Goal: Answer question/provide support

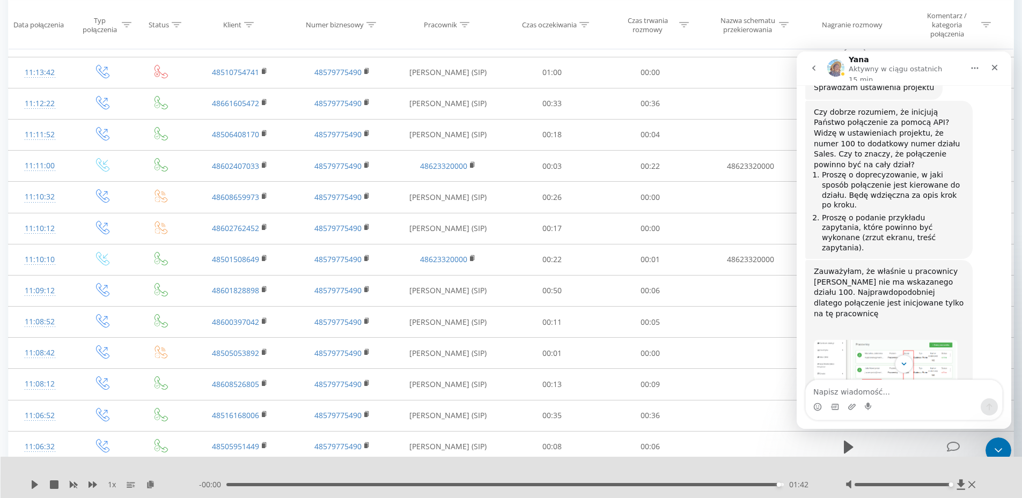
scroll to position [462, 0]
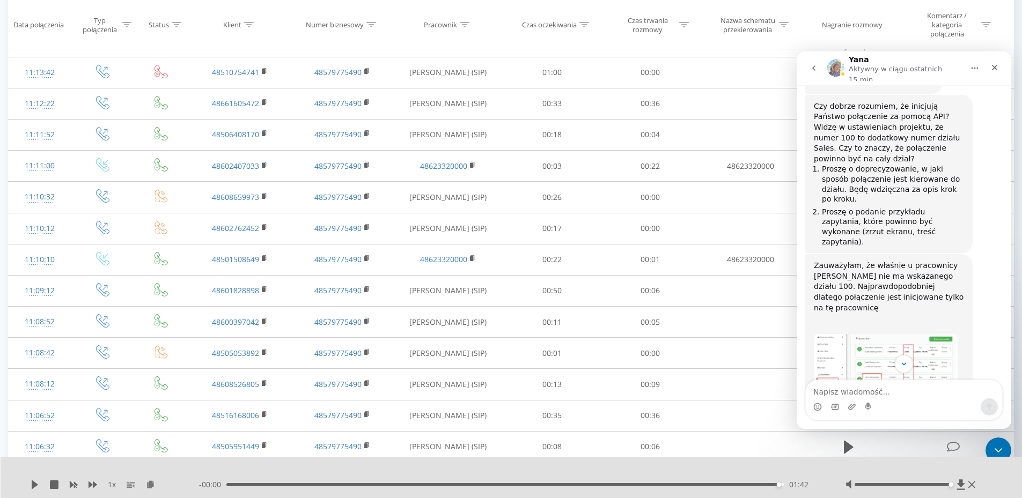
click at [902, 334] on img "Yana mówi…" at bounding box center [886, 382] width 144 height 97
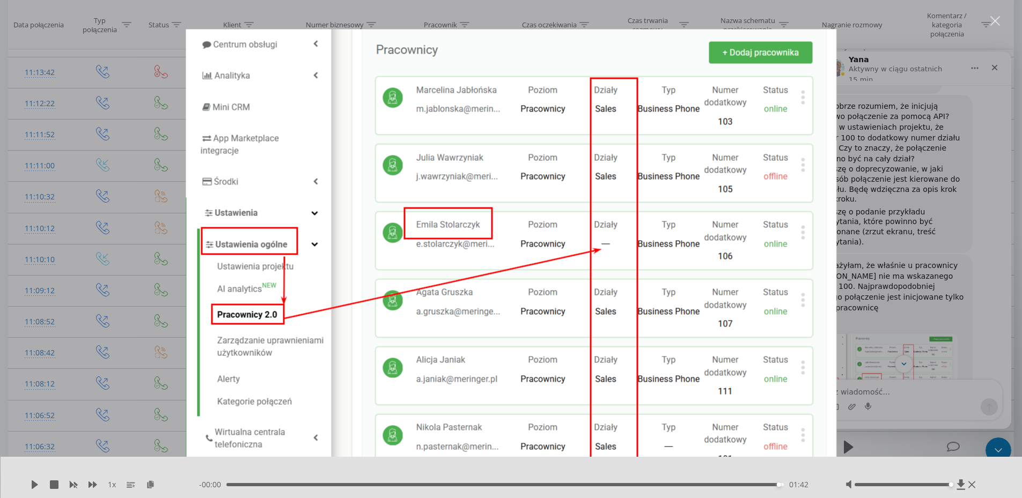
click at [897, 292] on div "Komunikator Intercom" at bounding box center [511, 249] width 1022 height 498
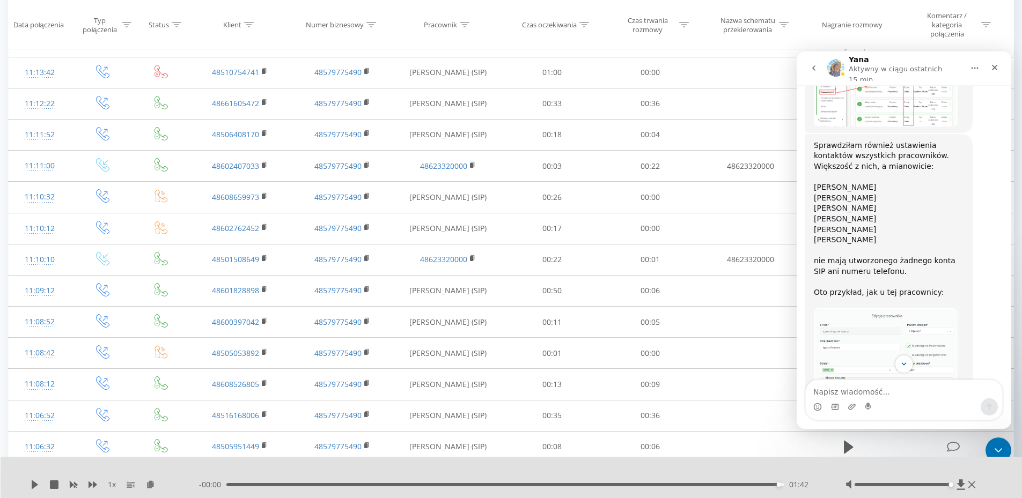
scroll to position [784, 0]
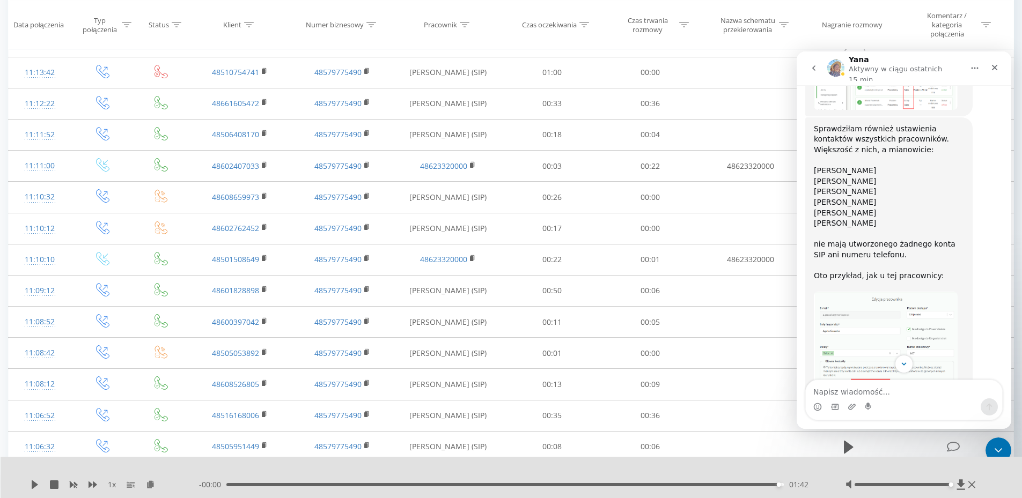
click at [882, 292] on img "Yana mówi…" at bounding box center [886, 359] width 144 height 134
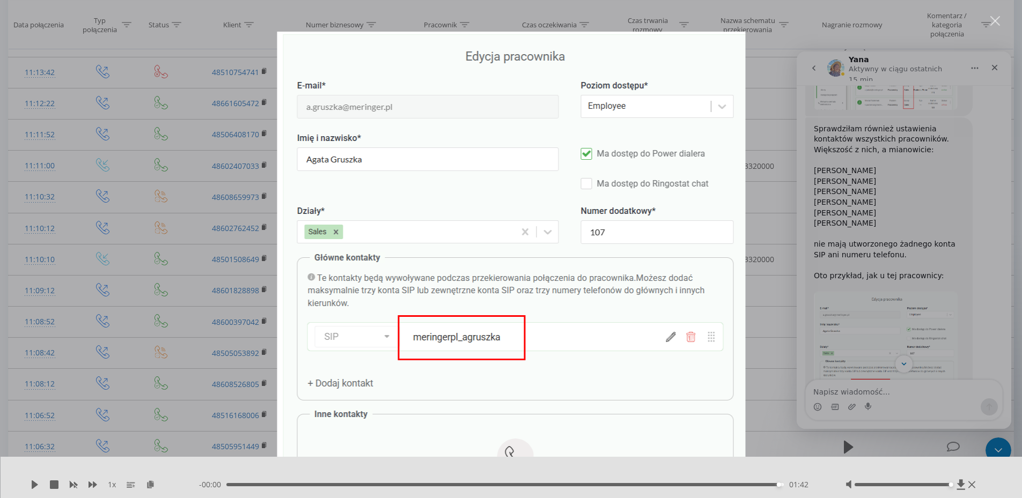
click at [892, 230] on div "Komunikator Intercom" at bounding box center [511, 249] width 1022 height 498
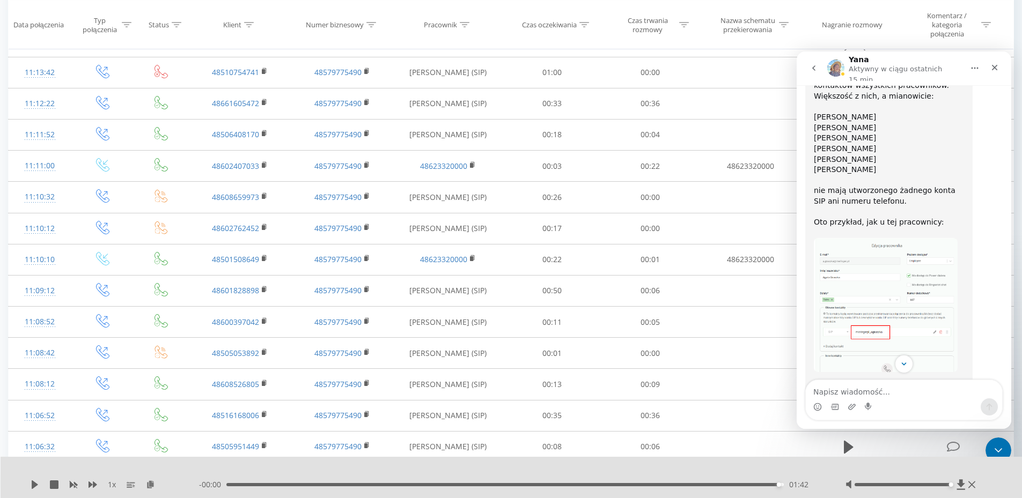
scroll to position [891, 0]
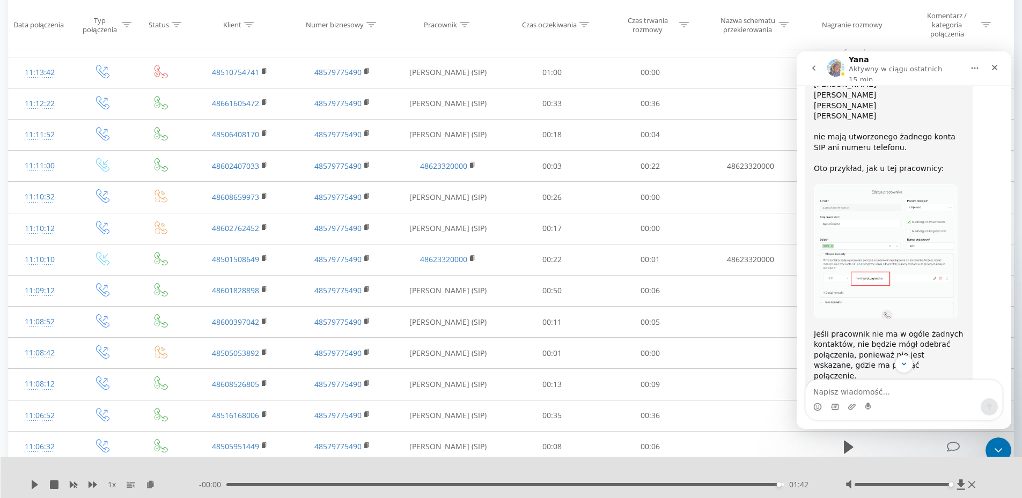
click at [887, 212] on img "Yana mówi…" at bounding box center [886, 252] width 144 height 134
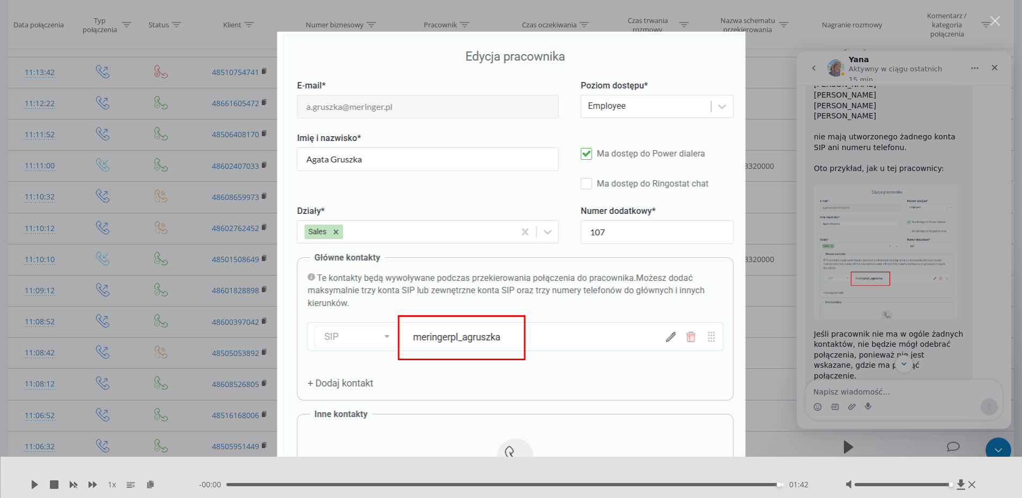
click at [881, 244] on div "Komunikator Intercom" at bounding box center [511, 249] width 1022 height 498
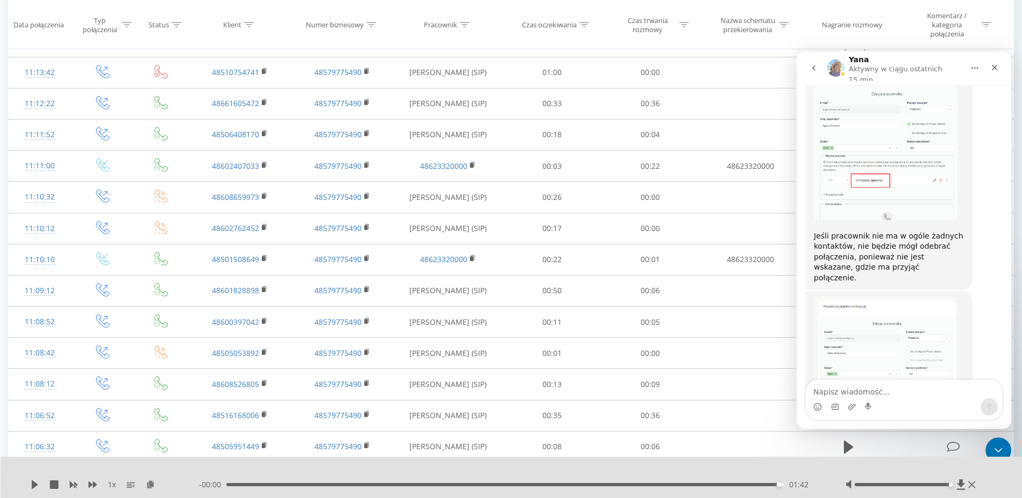
scroll to position [999, 0]
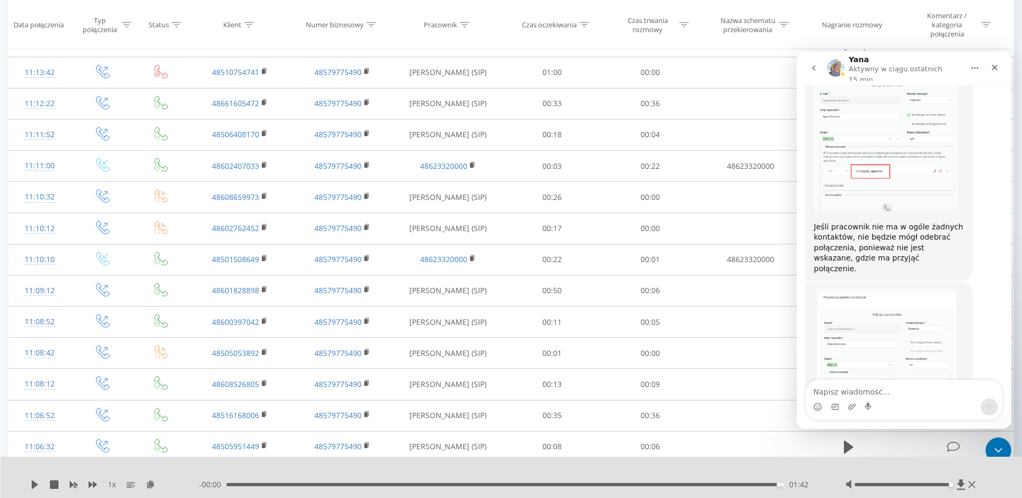
click at [880, 289] on img "Yana mówi…" at bounding box center [886, 351] width 144 height 125
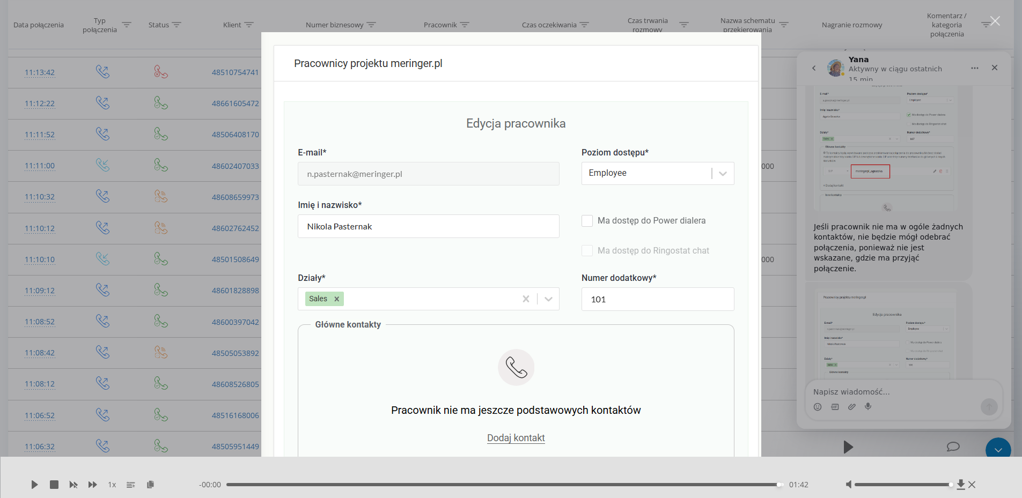
click at [878, 263] on div "Komunikator Intercom" at bounding box center [511, 249] width 1022 height 498
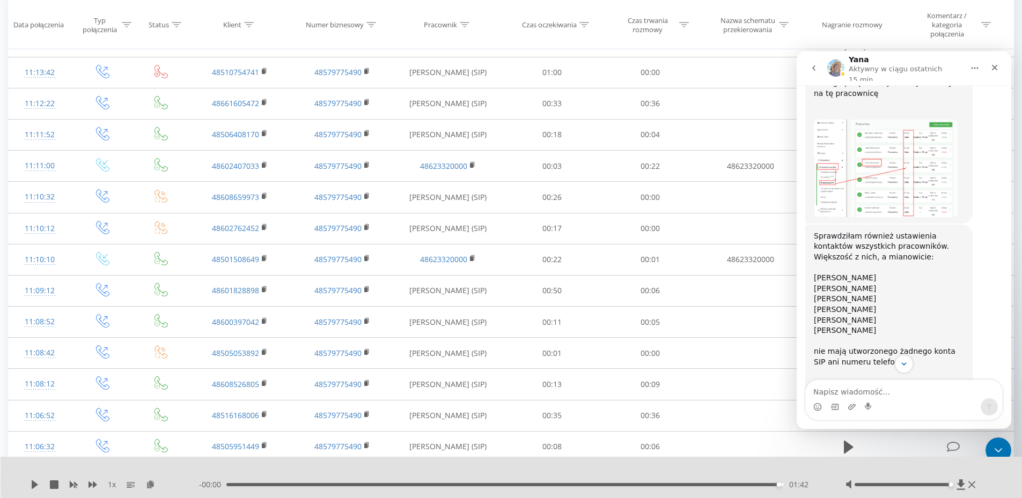
scroll to position [999, 0]
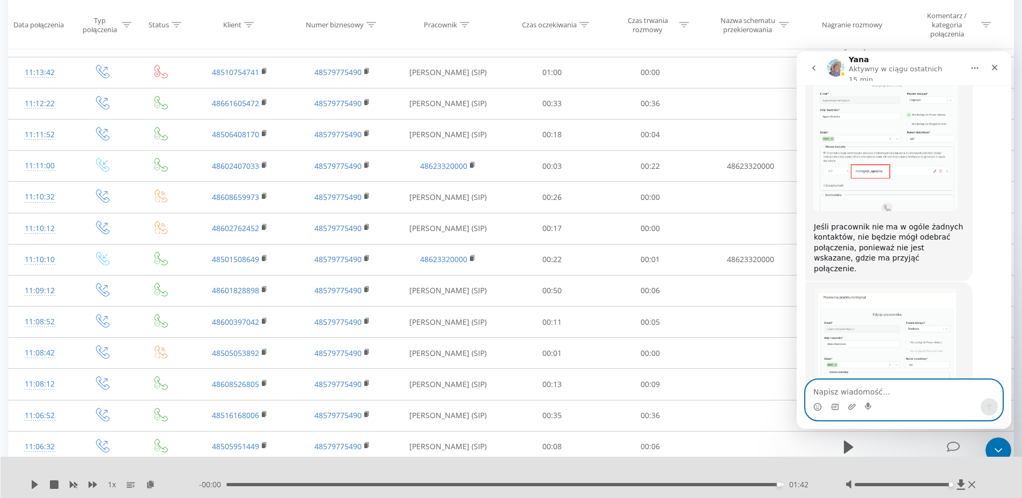
click at [888, 395] on textarea "Napisz wiadomość..." at bounding box center [904, 389] width 196 height 18
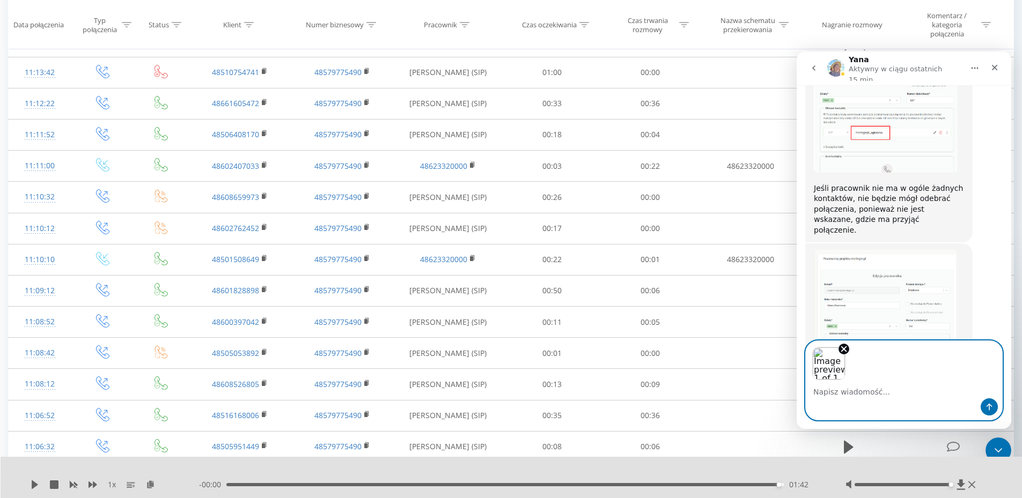
scroll to position [1038, 0]
type textarea "Tak wygląda nasze ustawienie kampani na robocall"
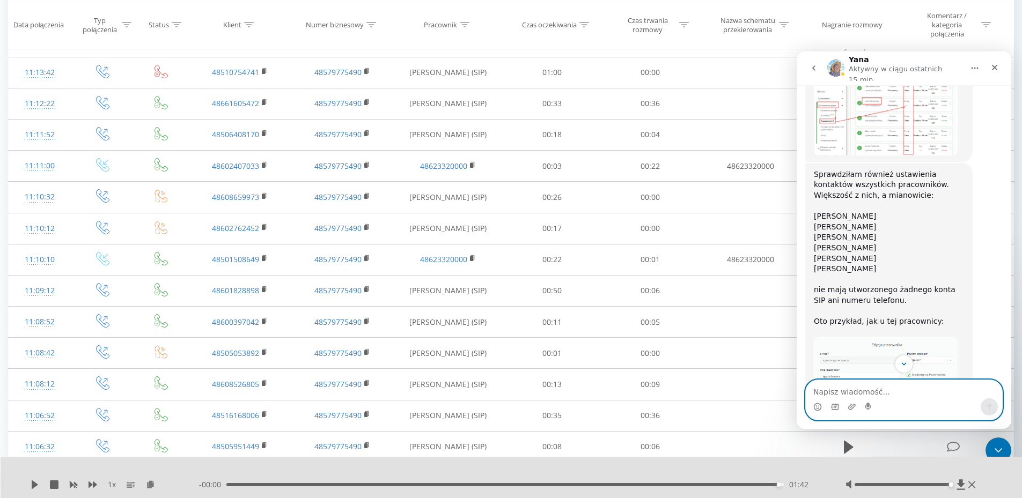
scroll to position [755, 0]
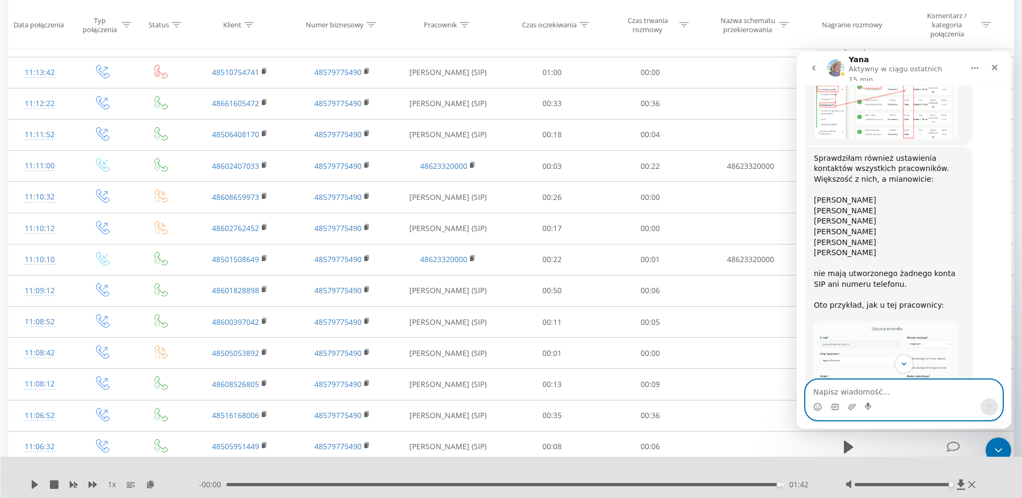
click at [916, 321] on img "Yana mówi…" at bounding box center [886, 388] width 144 height 134
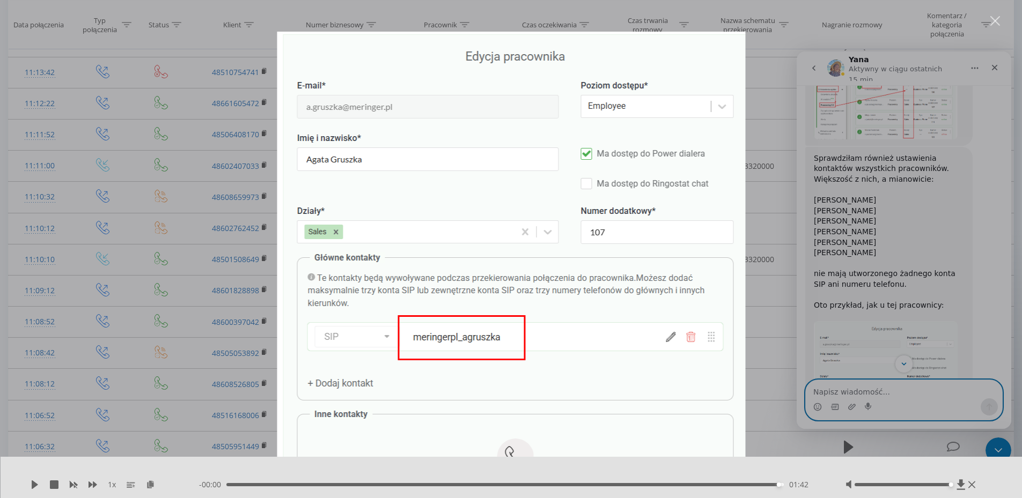
click at [887, 226] on div "Komunikator Intercom" at bounding box center [511, 249] width 1022 height 498
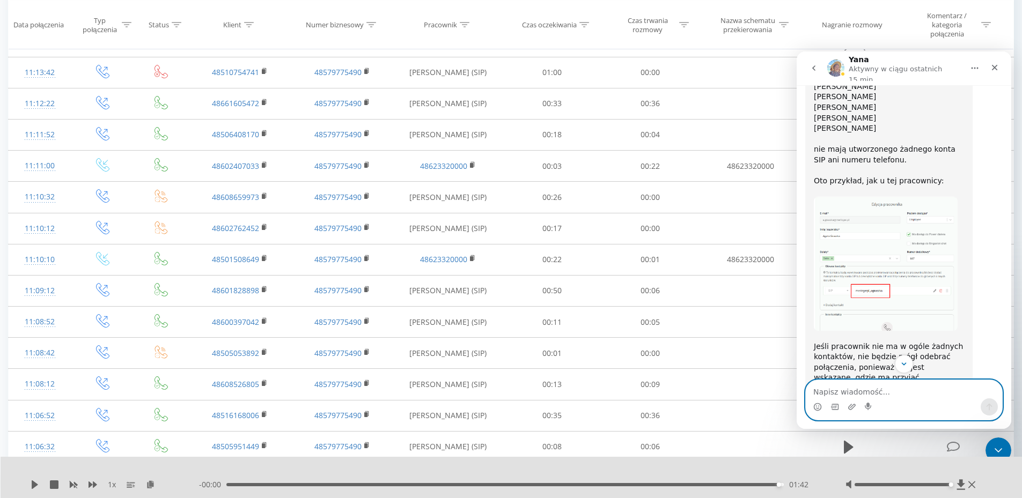
scroll to position [1142, 0]
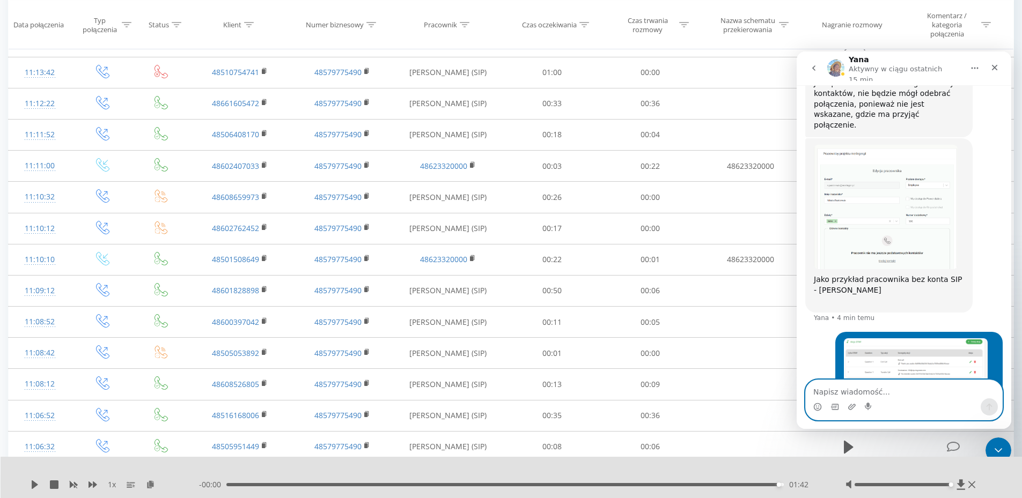
click at [894, 390] on textarea "Napisz wiadomość..." at bounding box center [904, 389] width 196 height 18
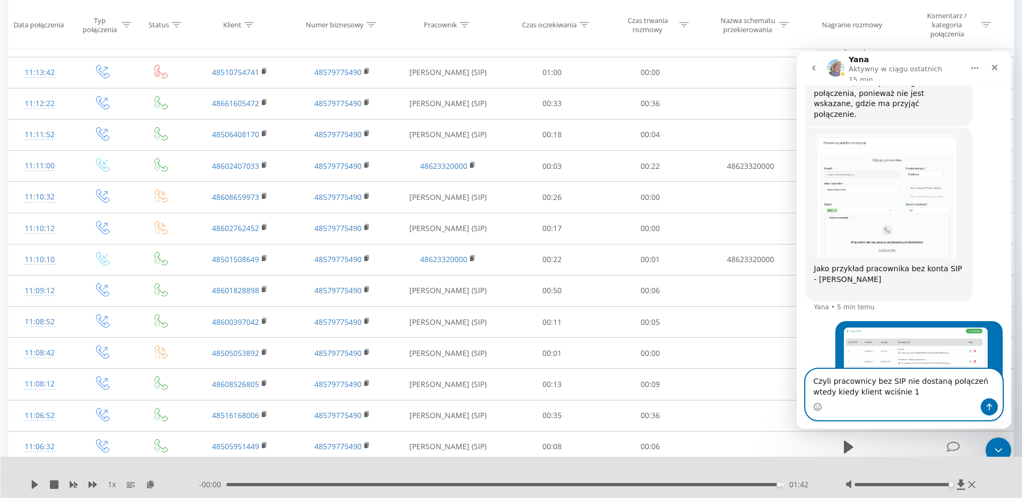
type textarea "Czyli pracownicy bez SIP nie dostaną połączeń wtedy kiedy klient wciśnie 1?"
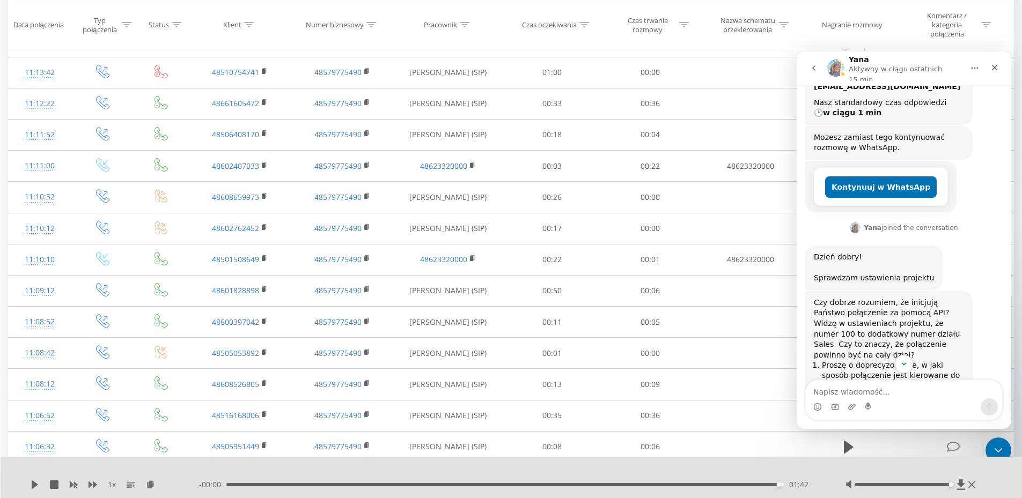
scroll to position [320, 0]
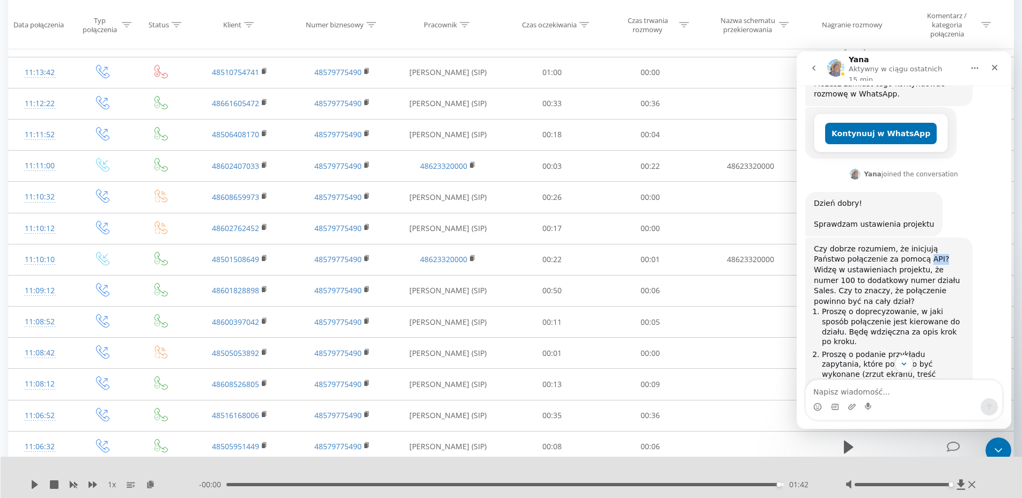
drag, startPoint x: 904, startPoint y: 202, endPoint x: 889, endPoint y: 200, distance: 15.1
click at [889, 244] on div "Czy dobrze rozumiem, że inicjują Państwo połączenie za pomocą API?" at bounding box center [889, 254] width 150 height 21
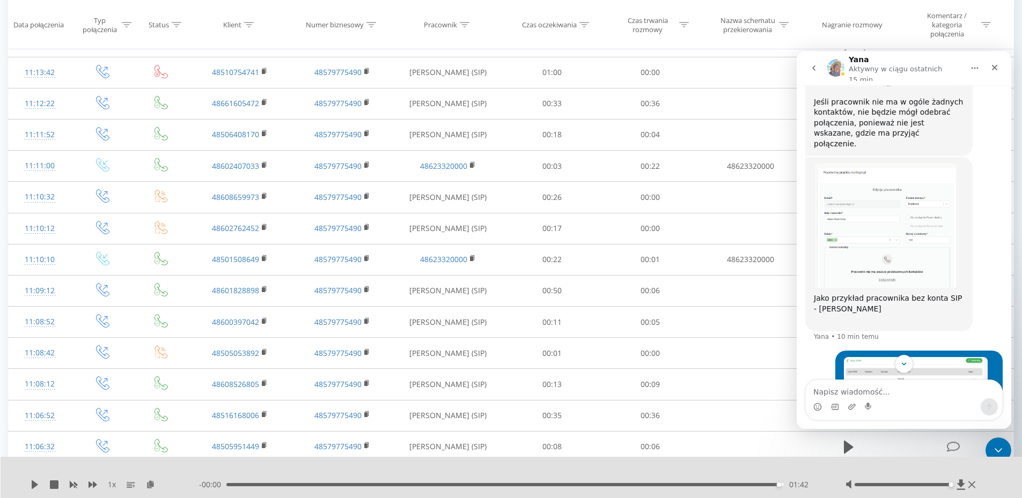
scroll to position [1189, 0]
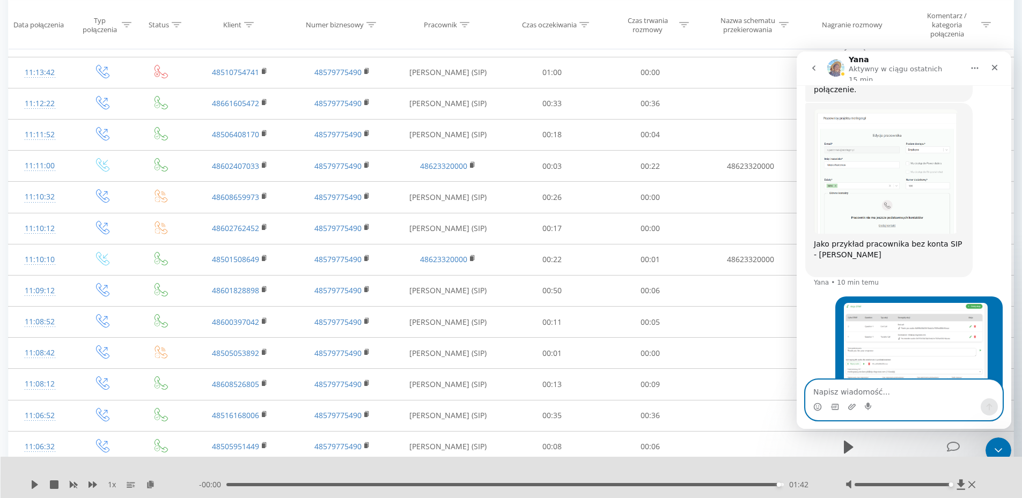
click at [901, 388] on textarea "Napisz wiadomość..." at bounding box center [904, 389] width 196 height 18
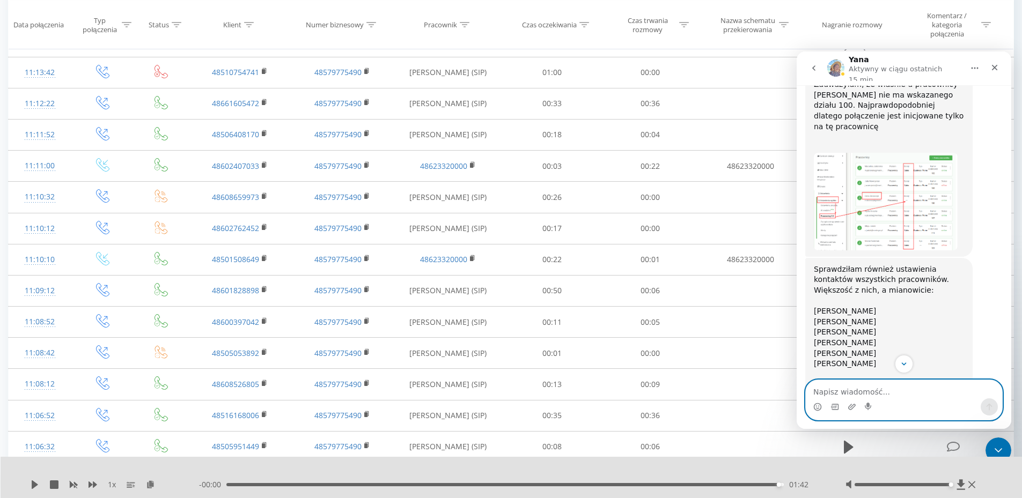
scroll to position [652, 0]
drag, startPoint x: 879, startPoint y: 237, endPoint x: 815, endPoint y: 235, distance: 63.9
click at [815, 267] on div "Sprawdziłam również ustawienia kontaktów wszystkich pracowników. Większość z ni…" at bounding box center [889, 325] width 150 height 116
drag, startPoint x: 815, startPoint y: 226, endPoint x: 873, endPoint y: 223, distance: 58.6
click at [873, 267] on div "Sprawdziłam również ustawienia kontaktów wszystkich pracowników. Większość z ni…" at bounding box center [889, 325] width 150 height 116
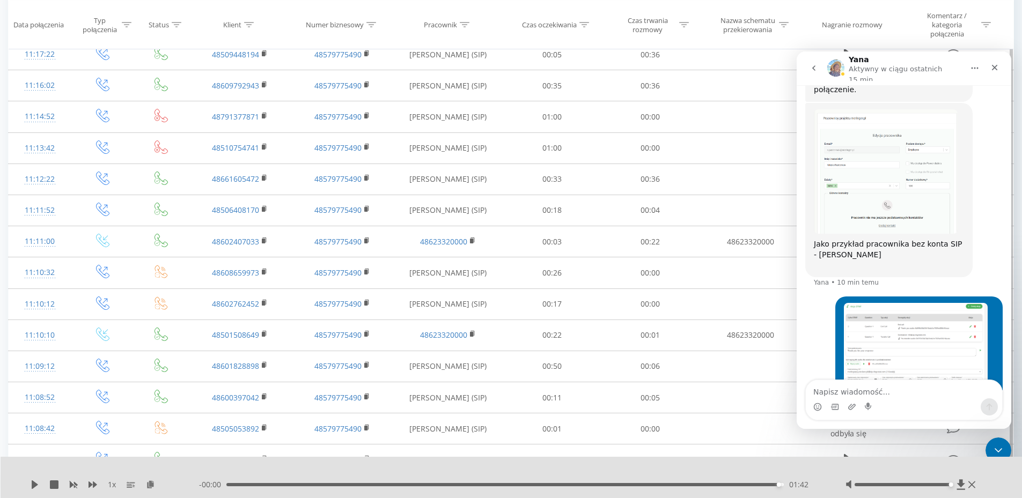
scroll to position [0, 0]
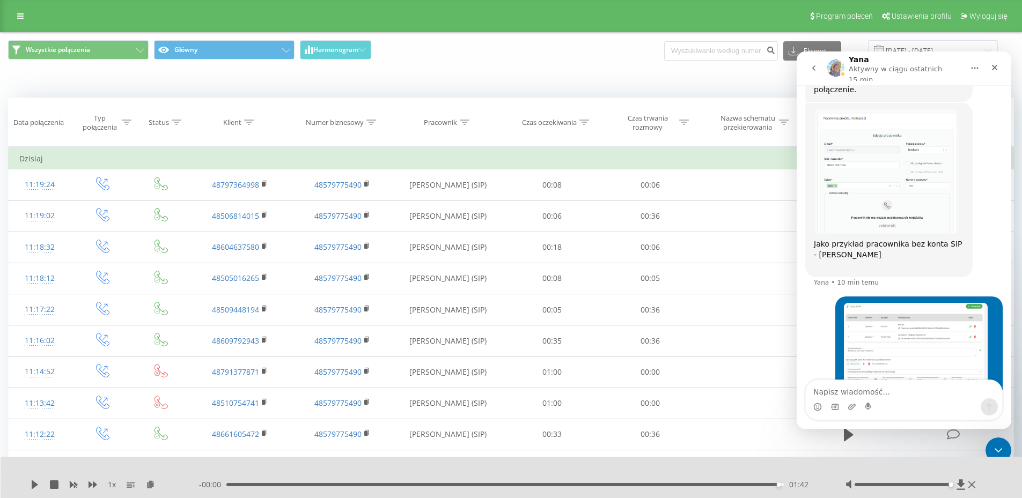
click at [514, 92] on div "Kiedy dane mogą różnić się od danych z innych systemów" at bounding box center [511, 82] width 1021 height 26
click at [998, 63] on icon "Zamknij" at bounding box center [994, 67] width 9 height 9
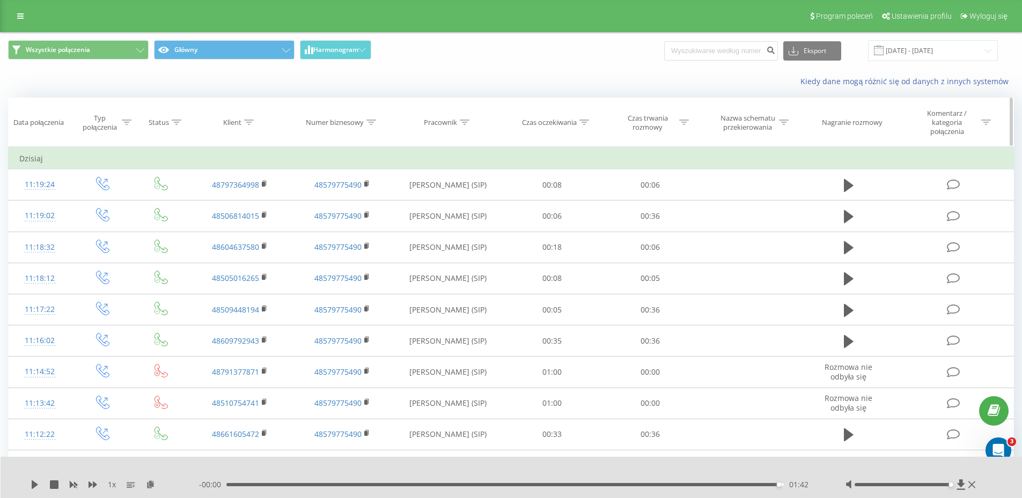
scroll to position [1178, 0]
click at [13, 18] on link at bounding box center [20, 16] width 19 height 15
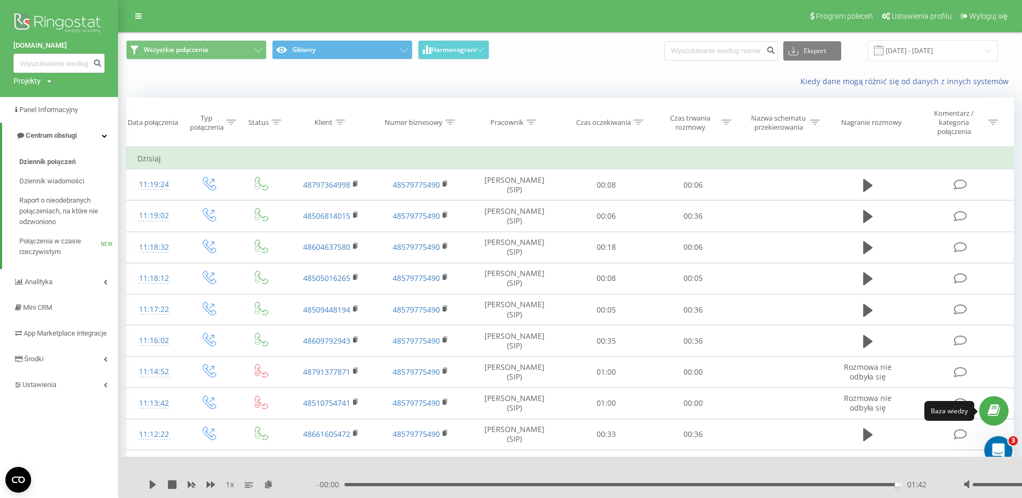
click at [1001, 445] on icon "Otwórz komunikator Intercom" at bounding box center [997, 449] width 18 height 18
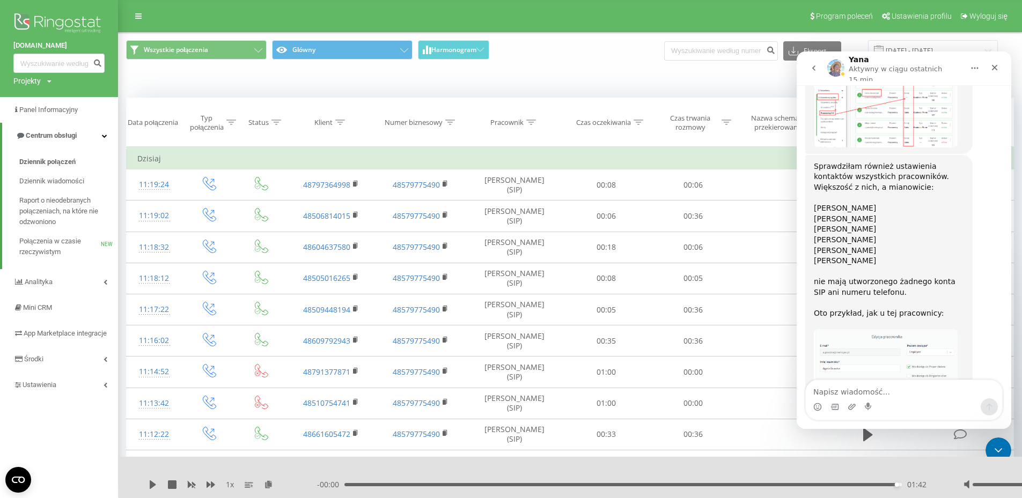
scroll to position [478, 0]
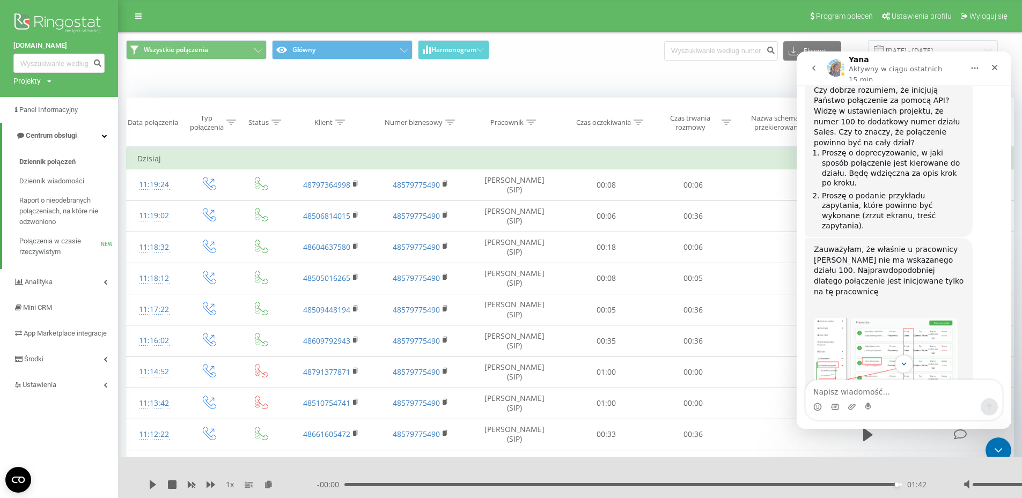
click at [888, 318] on img "Yana mówi…" at bounding box center [886, 366] width 144 height 97
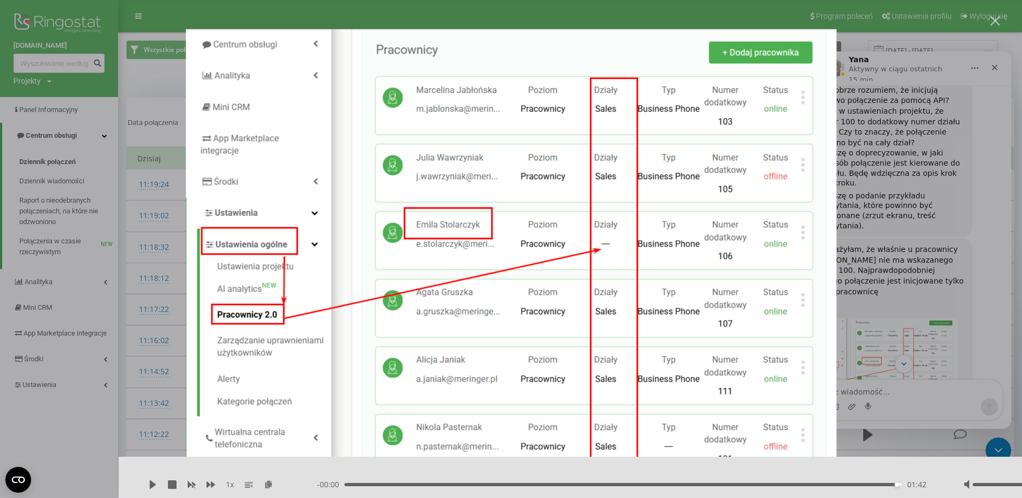
click at [156, 262] on div "Komunikator Intercom" at bounding box center [511, 249] width 1022 height 498
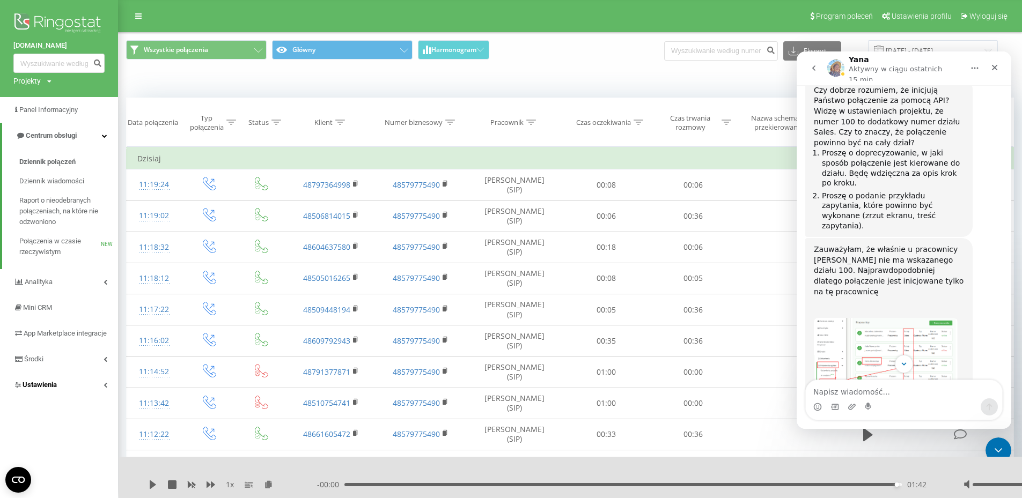
click at [70, 392] on link "Ustawienia" at bounding box center [59, 385] width 118 height 26
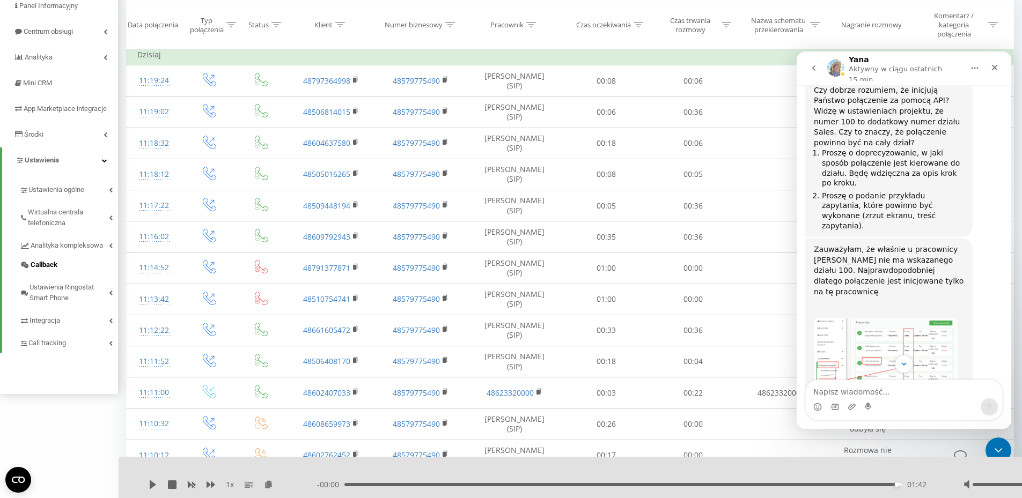
scroll to position [107, 0]
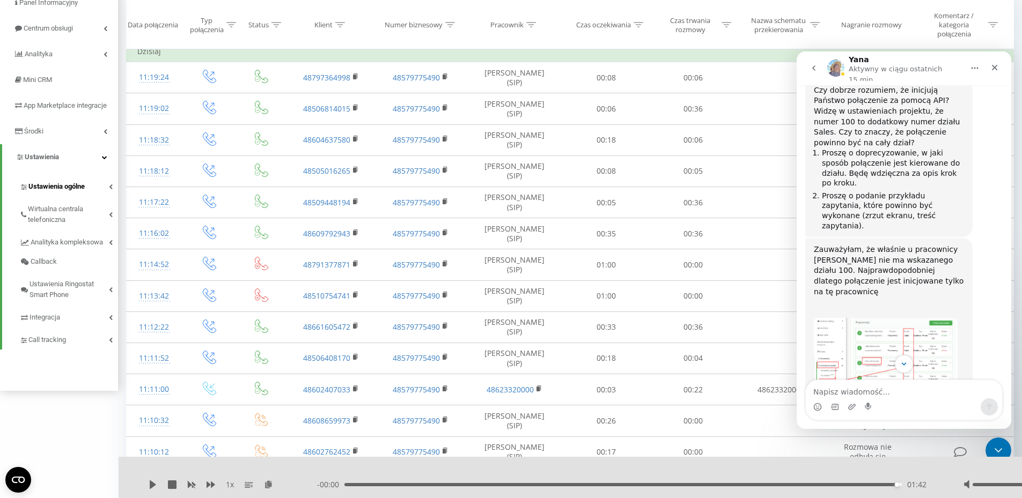
click at [97, 196] on link "Ustawienia ogólne" at bounding box center [68, 185] width 99 height 23
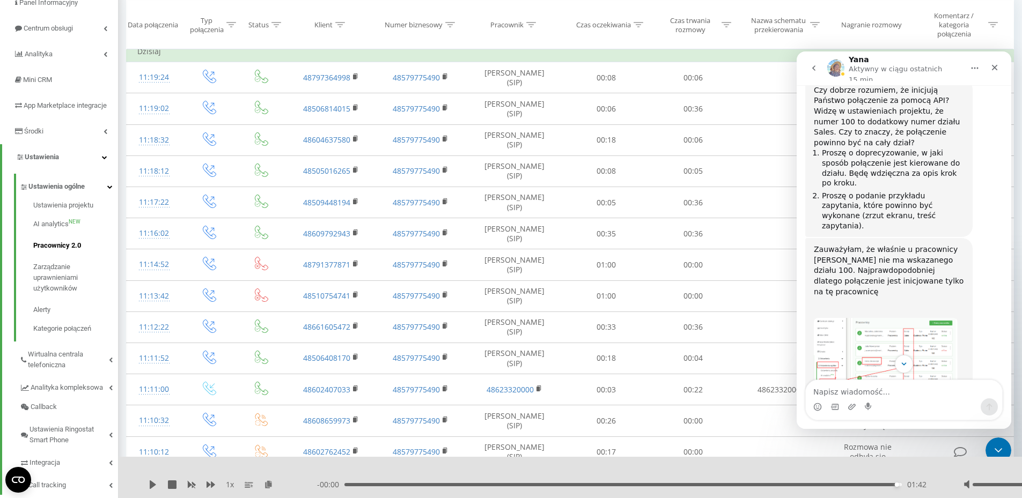
click at [71, 251] on span "Pracownicy 2.0" at bounding box center [57, 245] width 48 height 11
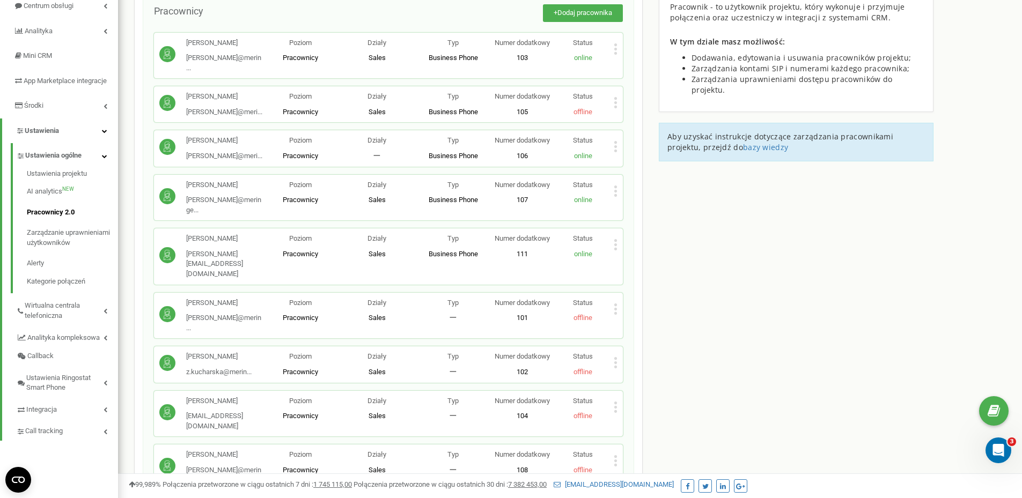
scroll to position [54, 0]
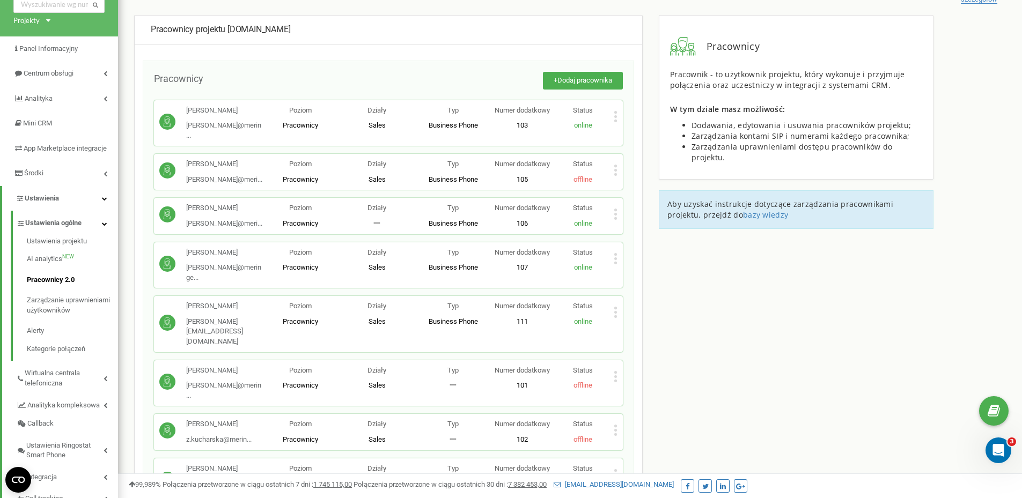
click at [505, 301] on div "Numer dodatkowy 111" at bounding box center [521, 313] width 61 height 25
click at [609, 301] on p "Status" at bounding box center [582, 306] width 61 height 10
click at [614, 307] on icon at bounding box center [616, 312] width 4 height 11
click at [642, 327] on span "Edytuj" at bounding box center [640, 330] width 24 height 7
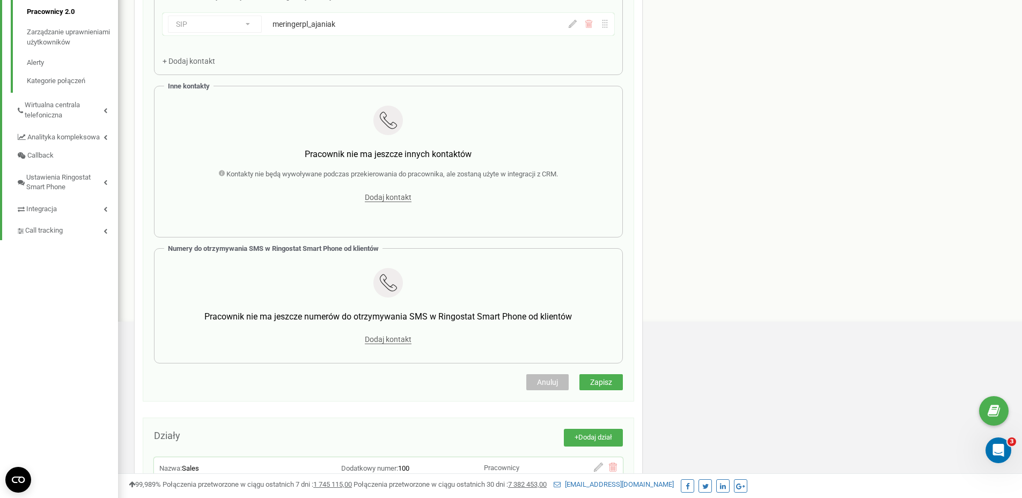
scroll to position [0, 0]
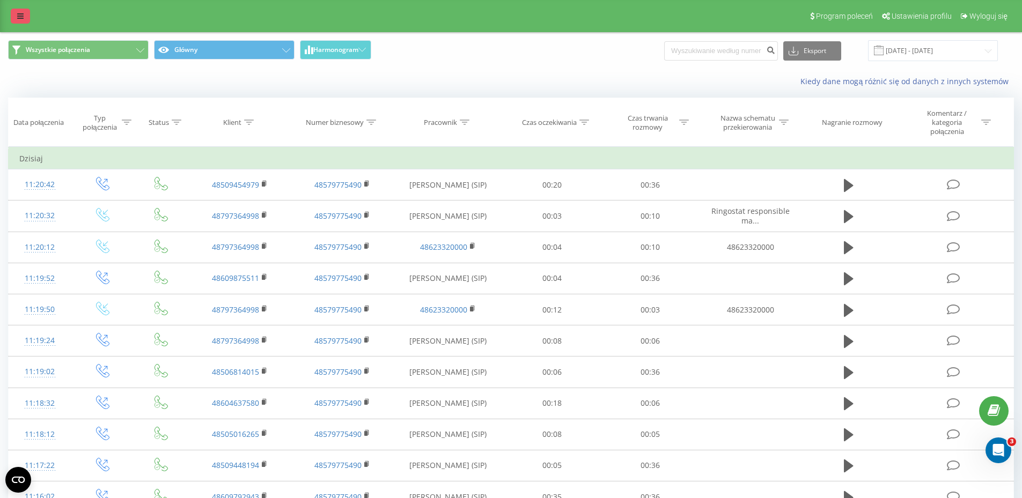
click at [29, 20] on link at bounding box center [20, 16] width 19 height 15
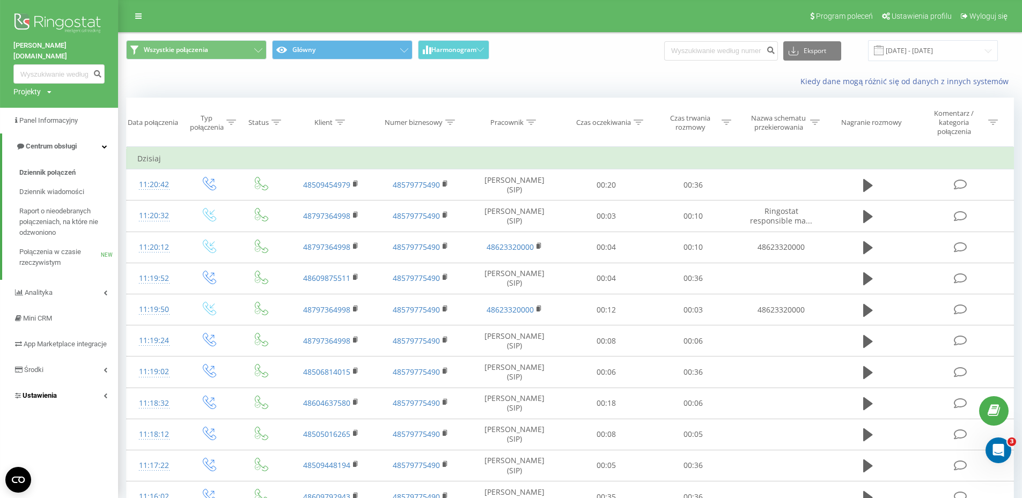
click at [71, 398] on link "Ustawienia" at bounding box center [59, 396] width 118 height 26
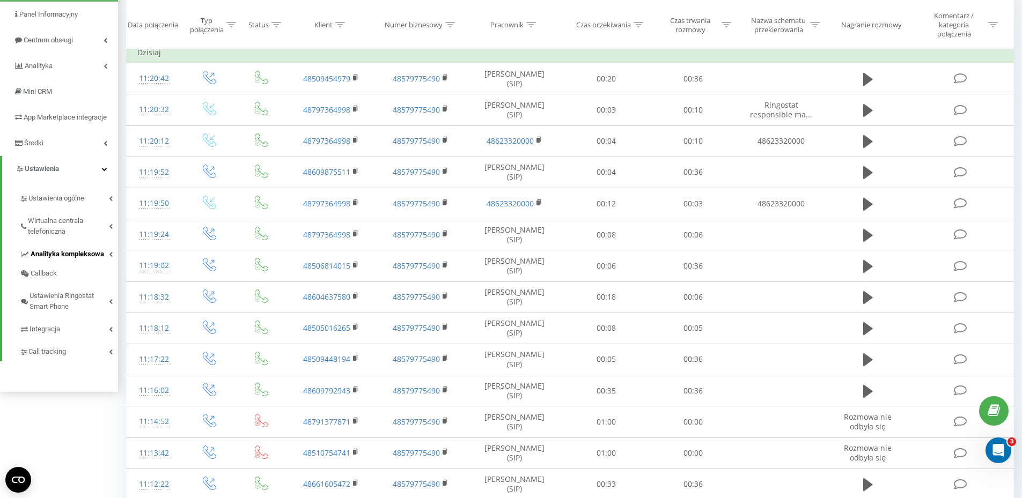
scroll to position [107, 0]
click at [89, 201] on link "Ustawienia ogólne" at bounding box center [68, 196] width 99 height 23
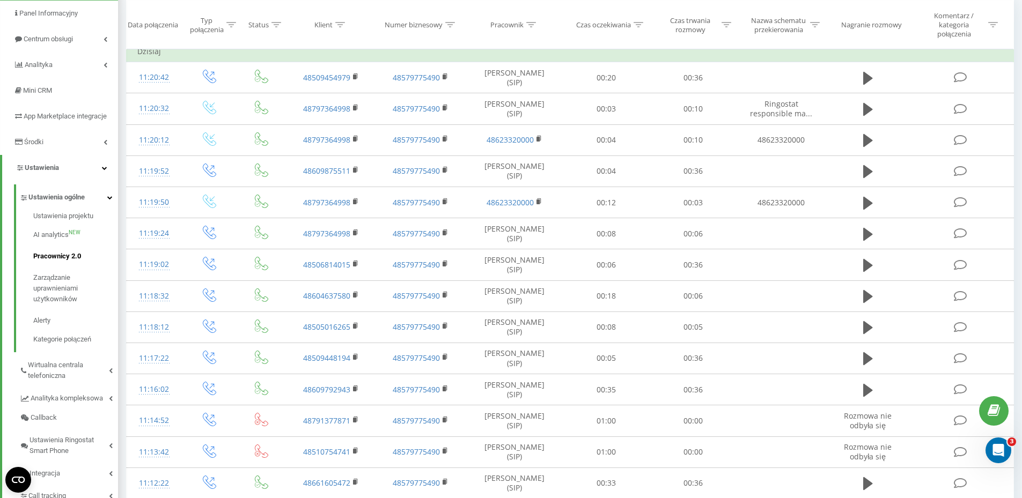
click at [74, 258] on span "Pracownicy 2.0" at bounding box center [57, 256] width 48 height 11
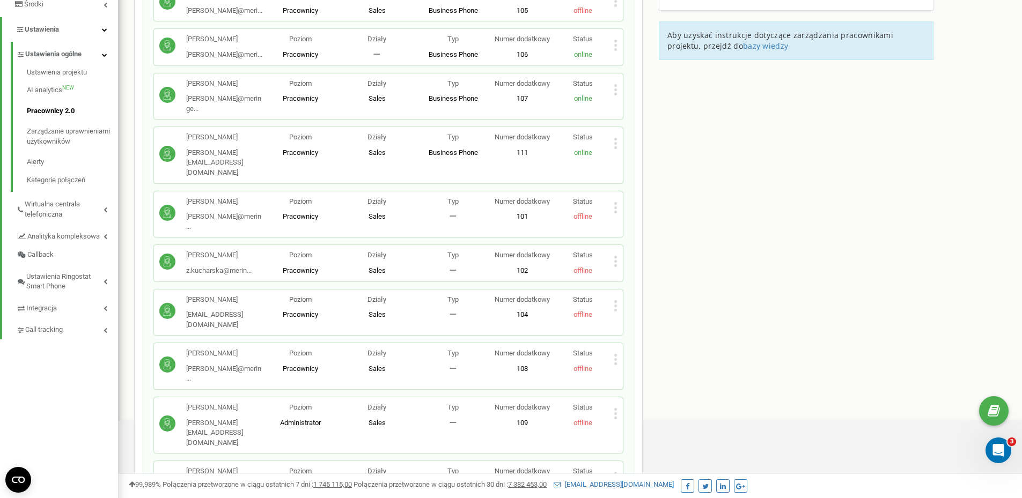
scroll to position [335, 0]
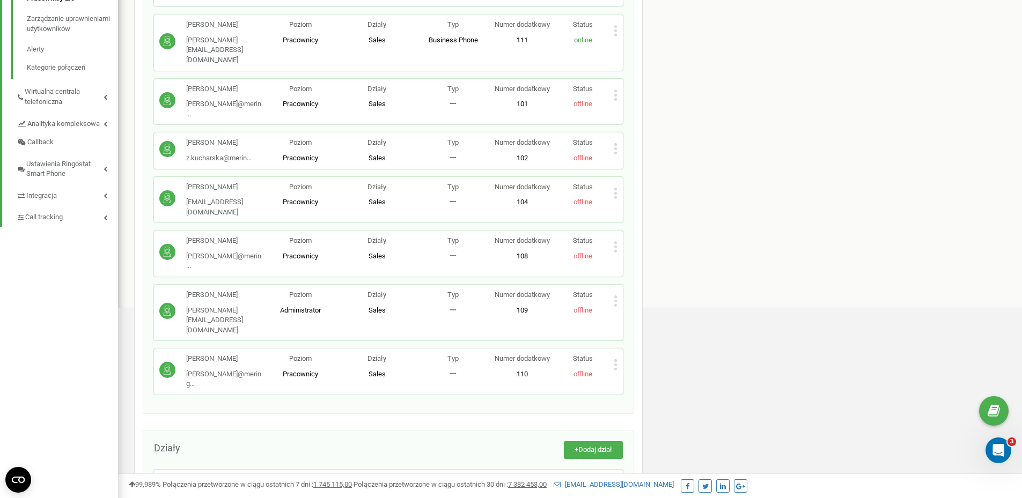
click at [407, 477] on span "100" at bounding box center [403, 481] width 11 height 8
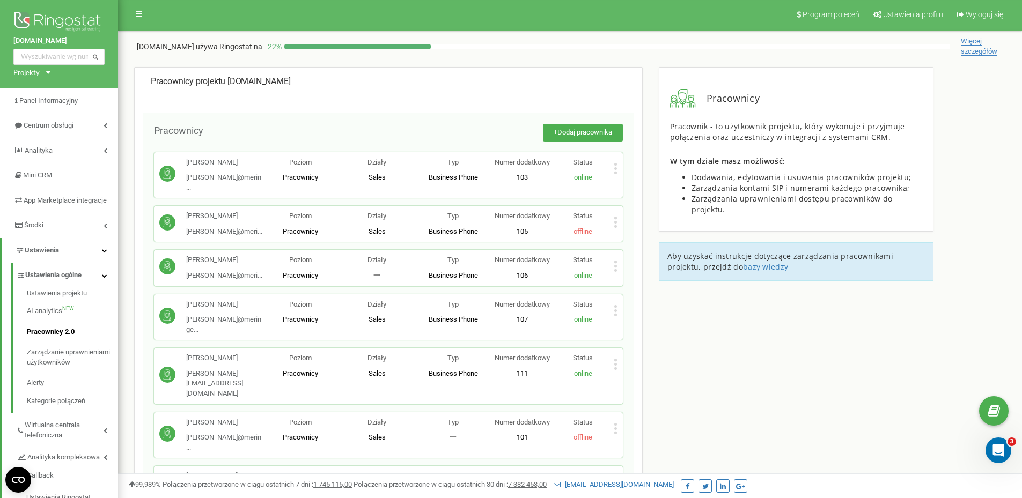
scroll to position [0, 0]
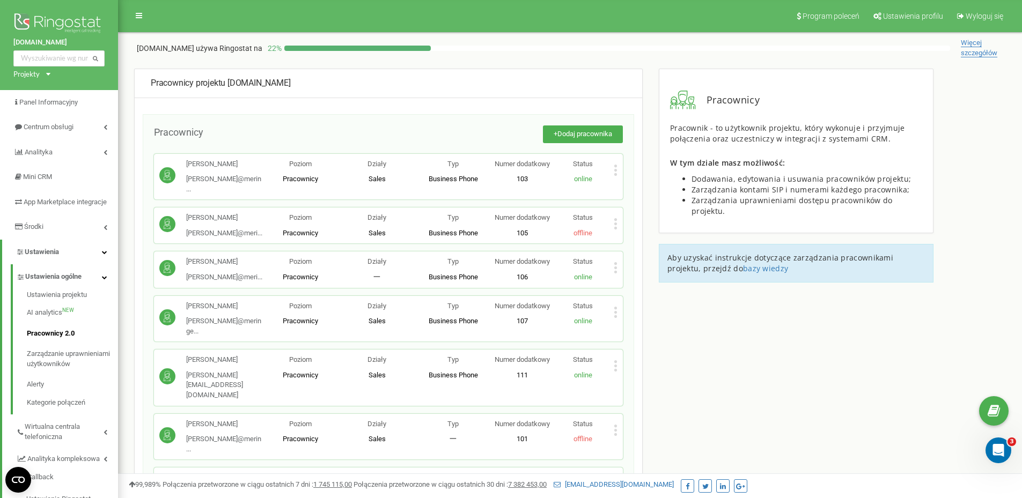
click at [615, 360] on icon at bounding box center [616, 365] width 4 height 11
click at [643, 380] on span "Edytuj" at bounding box center [640, 383] width 24 height 7
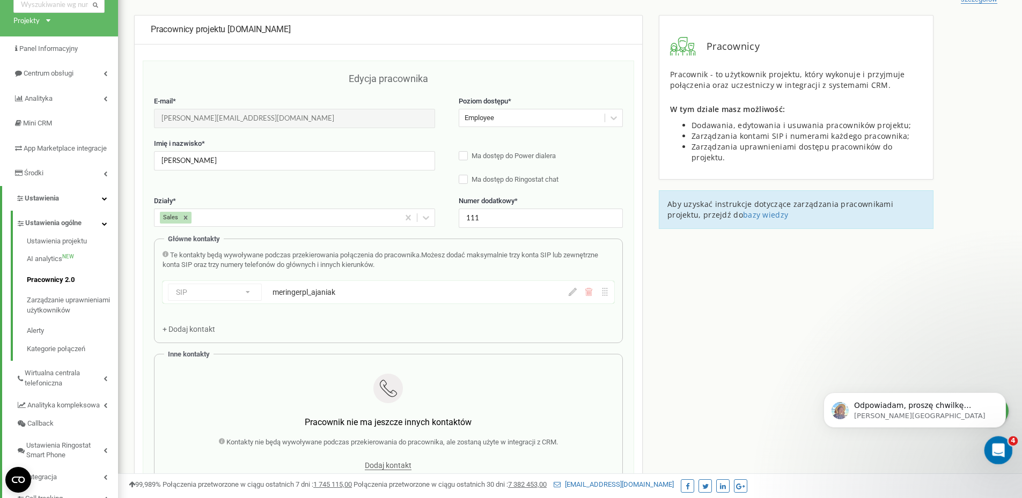
click at [998, 452] on icon "Otwórz komunikator Intercom" at bounding box center [997, 449] width 18 height 18
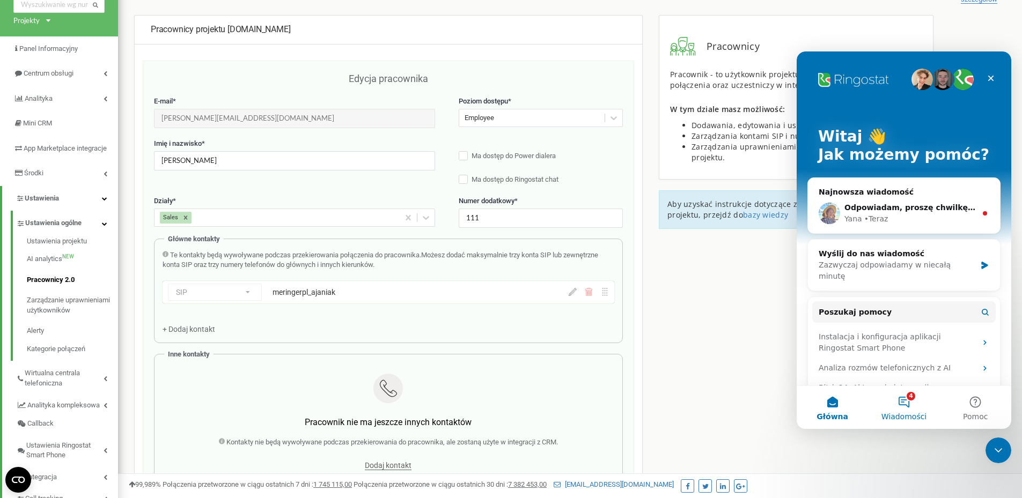
click at [909, 410] on button "4 Wiadomości" at bounding box center [903, 407] width 71 height 43
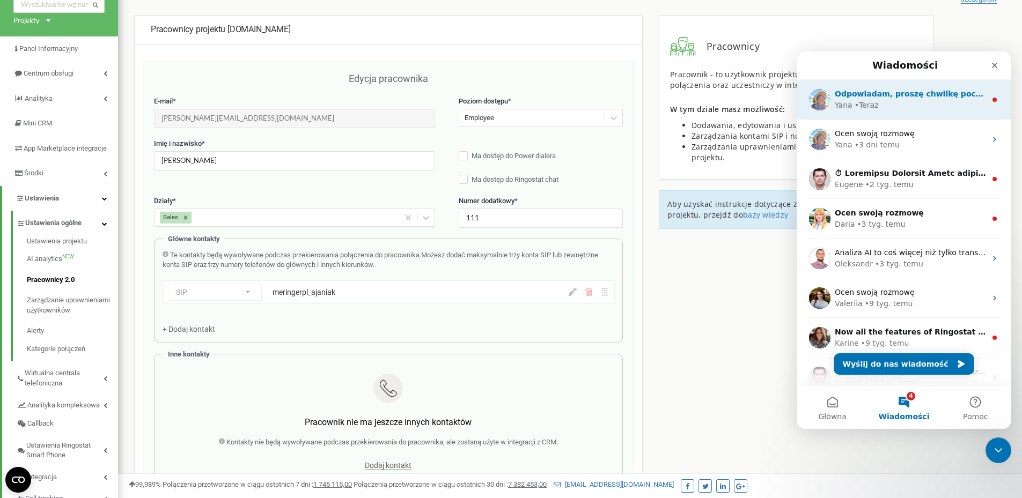
click at [904, 89] on div "Odpowiadam, proszę chwilkę poczekać" at bounding box center [910, 94] width 151 height 11
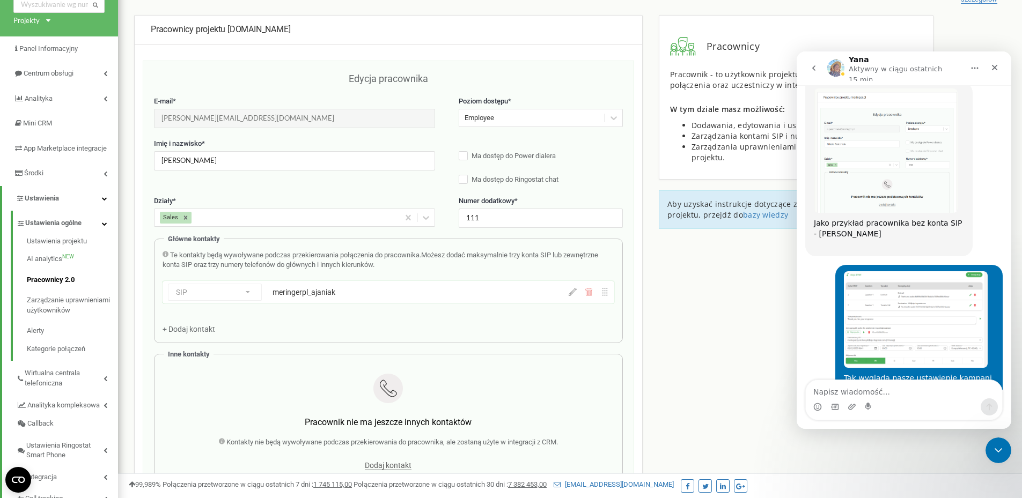
scroll to position [1227, 0]
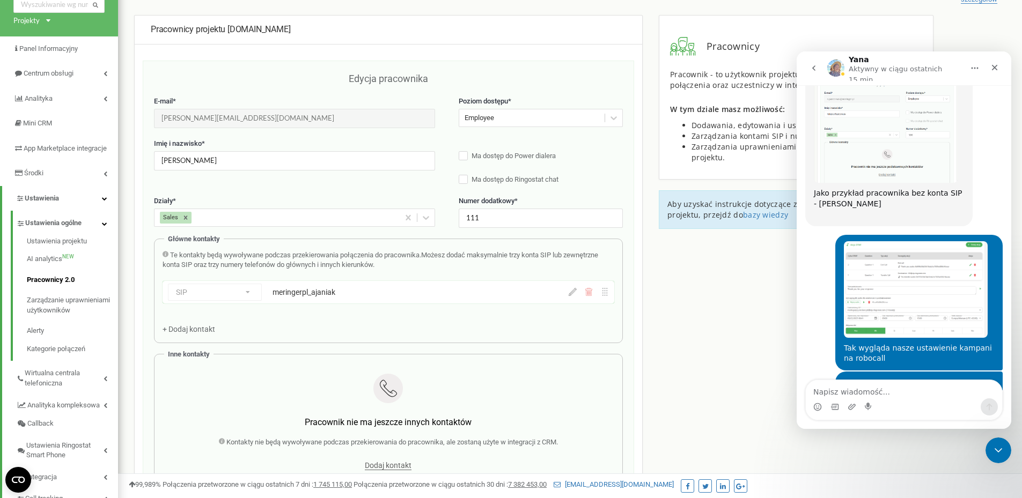
click at [891, 241] on img "Piotr mówi…" at bounding box center [916, 289] width 144 height 96
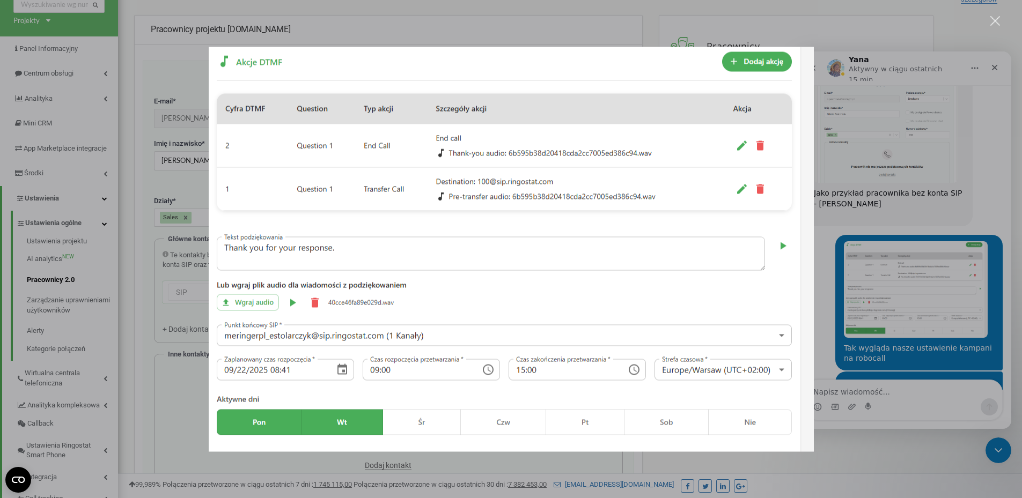
click at [920, 288] on div "Komunikator Intercom" at bounding box center [511, 249] width 1022 height 498
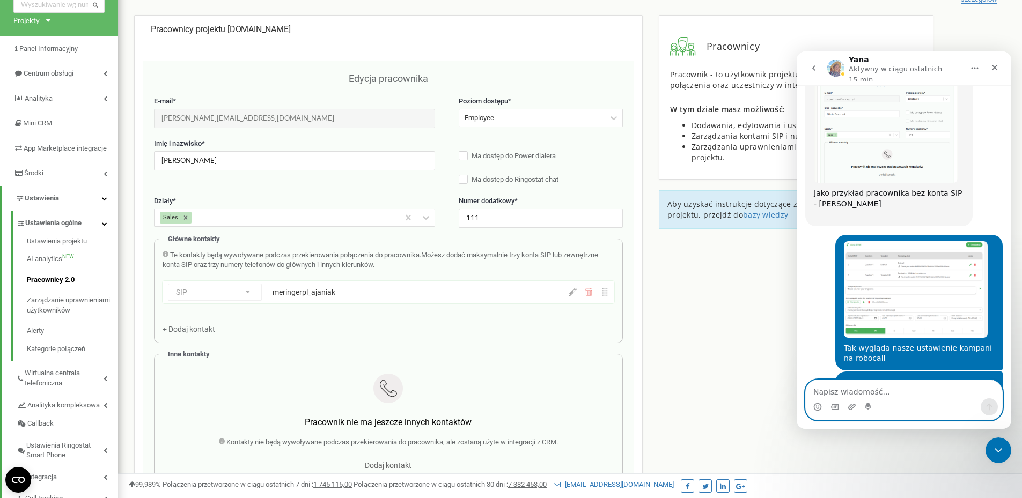
click at [874, 382] on textarea "Napisz wiadomość..." at bounding box center [904, 389] width 196 height 18
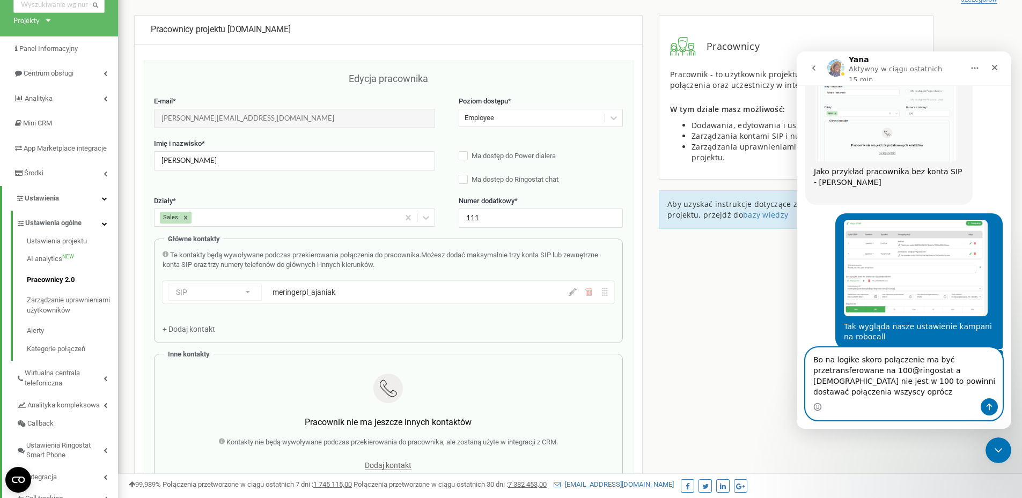
scroll to position [1259, 0]
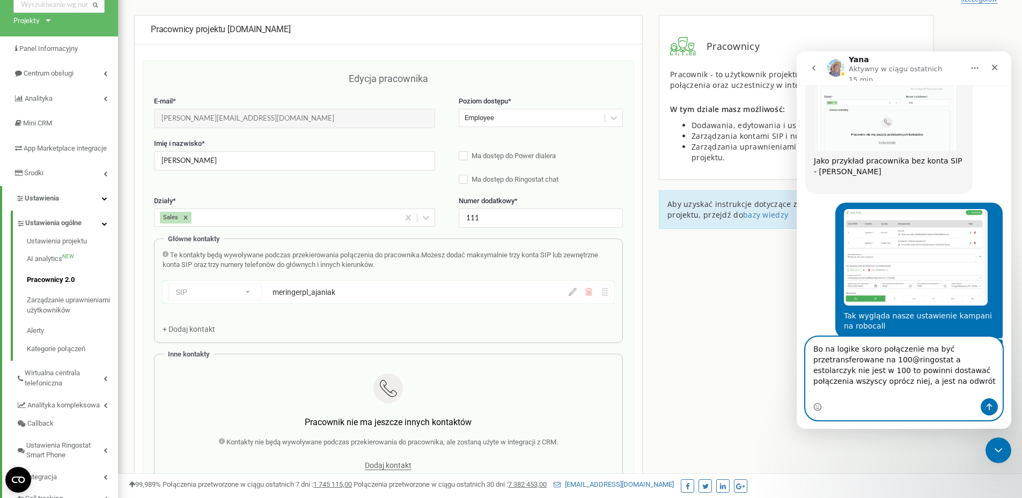
type textarea "Bo na logike skoro połączenie ma być przetransferowane na 100@ringostat a estol…"
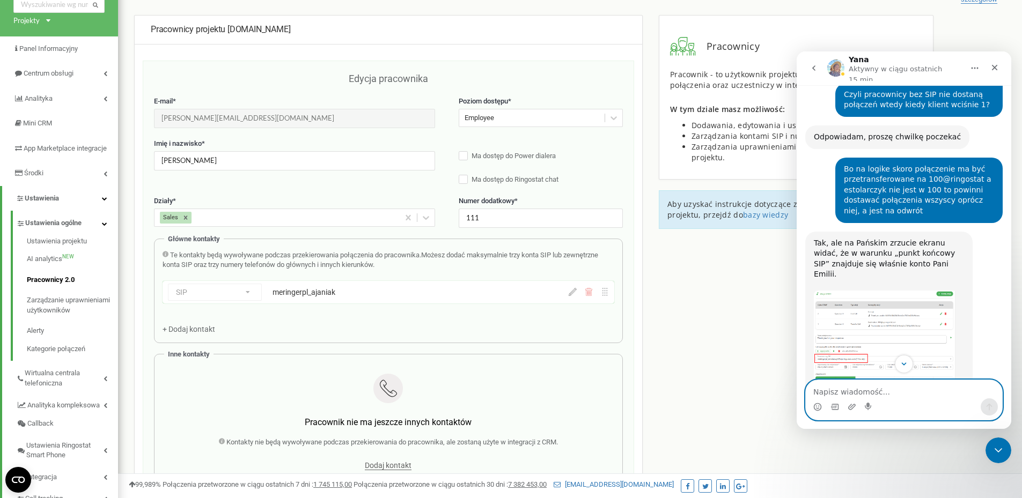
scroll to position [1569, 0]
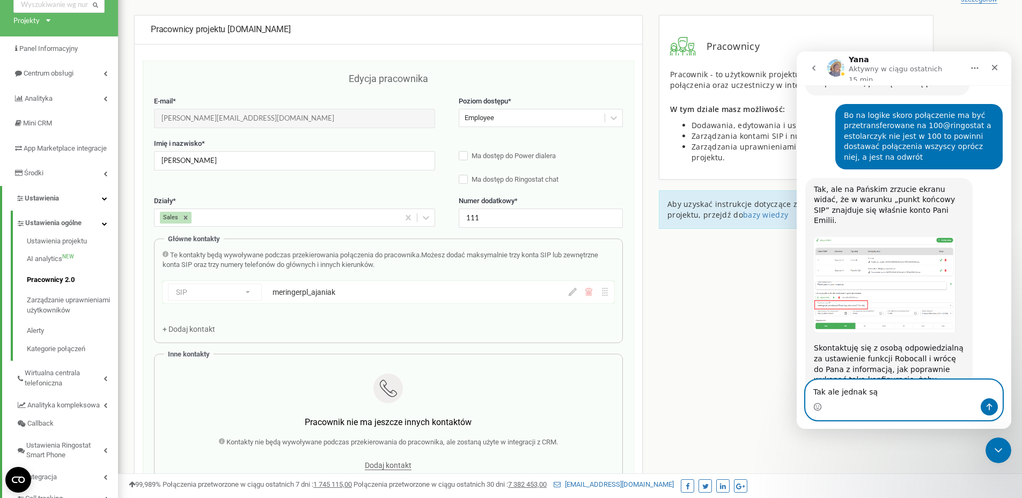
type textarea "Tak ale jednak są"
